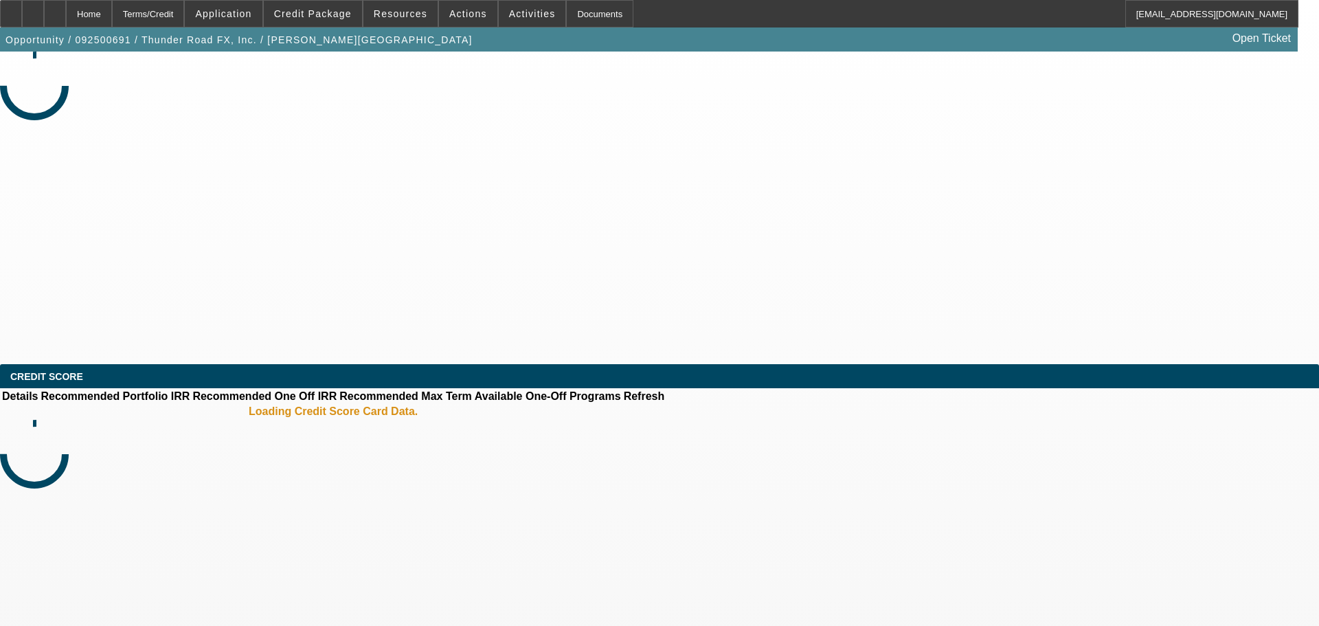
select select "0"
select select "2"
select select "0.1"
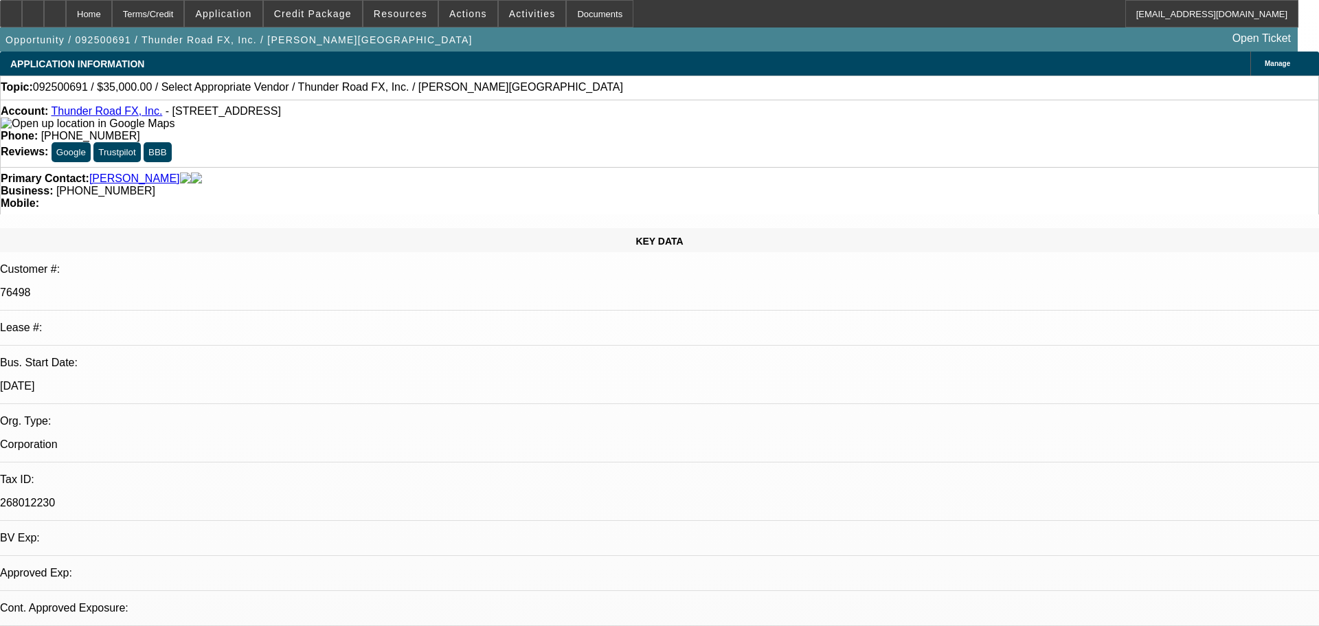
select select "1"
select select "2"
select select "4"
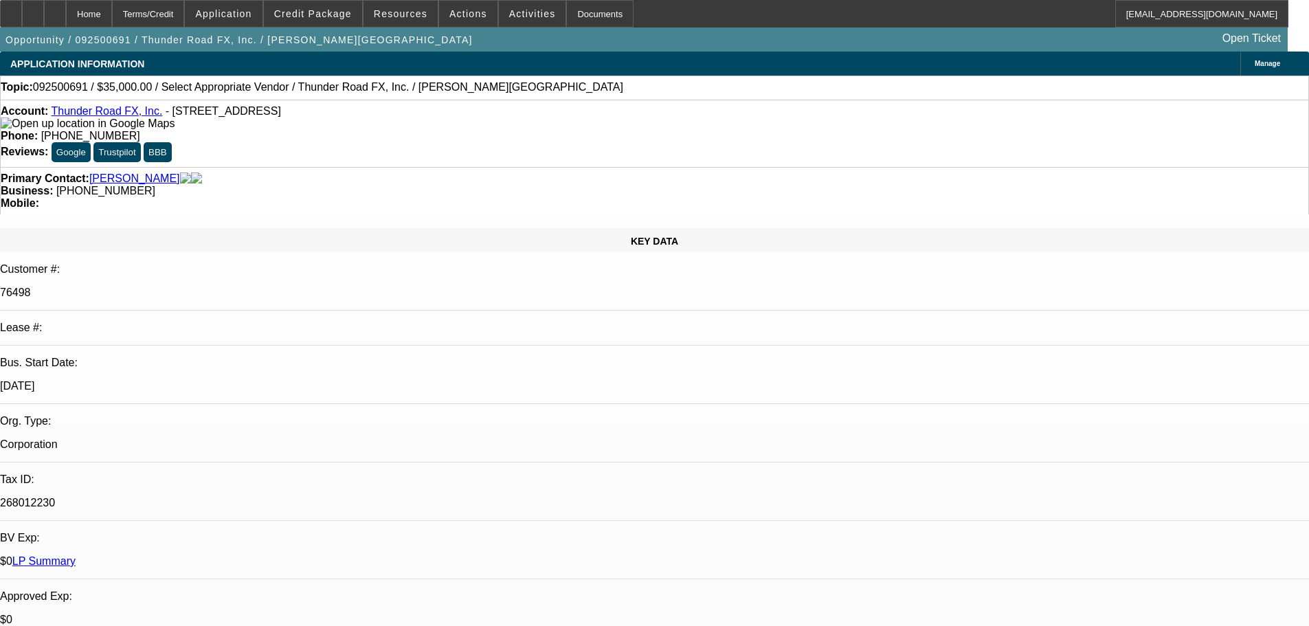
radio input "true"
type textarea "NO PAY HISTORY WITH BEACON AS THE DEAL WAS DISCOUNTED."
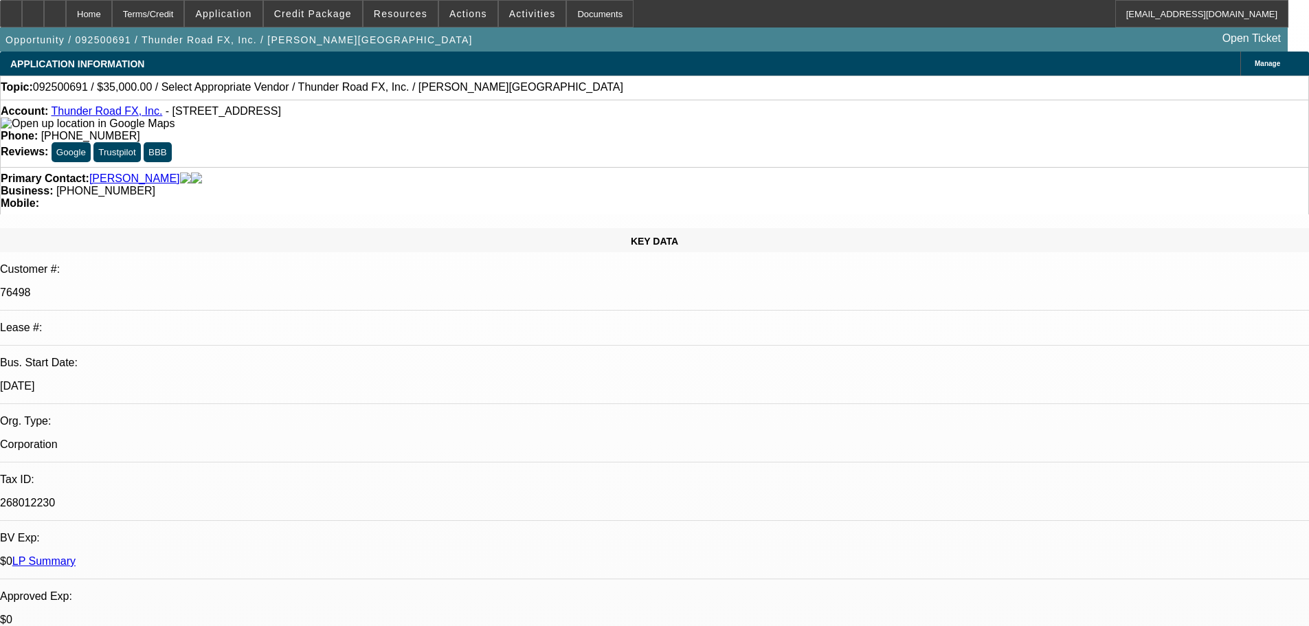
radio input "true"
